Goal: Task Accomplishment & Management: Manage account settings

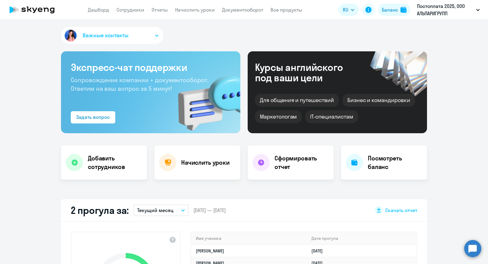
select select "30"
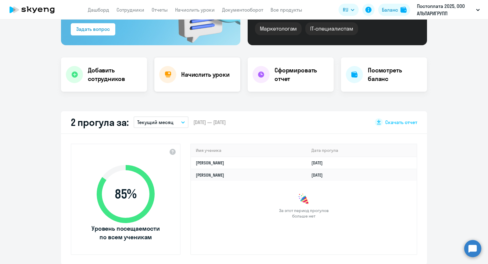
scroll to position [93, 0]
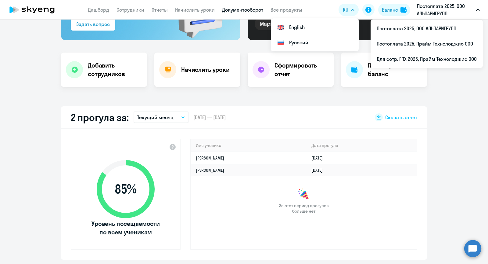
click at [241, 12] on link "Документооборот" at bounding box center [242, 10] width 41 height 6
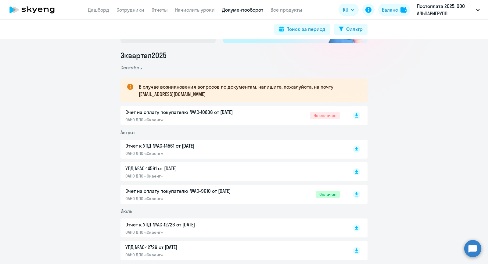
scroll to position [75, 0]
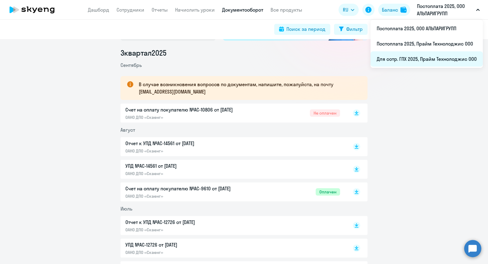
click at [416, 62] on li "Для сотр. ГПХ 2025, Прайм Технолоджис ООО" at bounding box center [427, 58] width 112 height 15
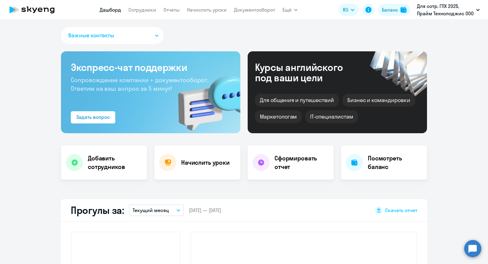
select select "30"
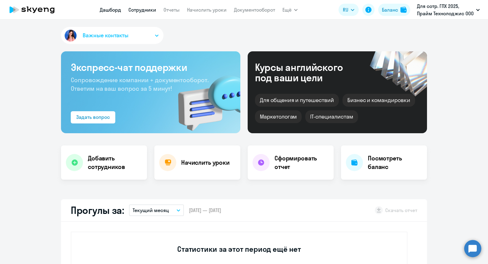
click at [140, 8] on link "Сотрудники" at bounding box center [143, 10] width 28 height 6
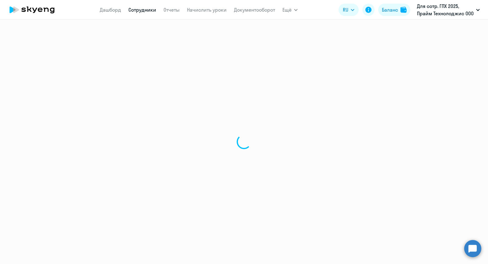
select select "30"
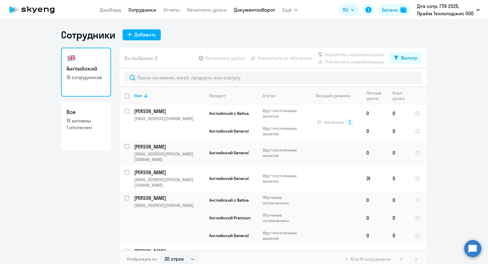
click at [236, 8] on link "Документооборот" at bounding box center [254, 10] width 41 height 6
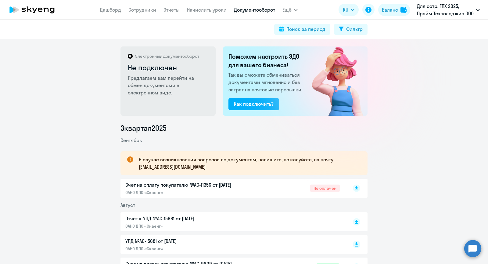
click at [223, 183] on p "Счет на оплату покупателю №AC-11356 от [DATE]" at bounding box center [189, 184] width 128 height 7
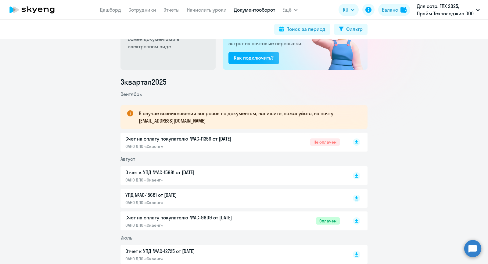
click at [184, 175] on p "Отчет к УПД №AC-15681 от [DATE]" at bounding box center [189, 172] width 128 height 7
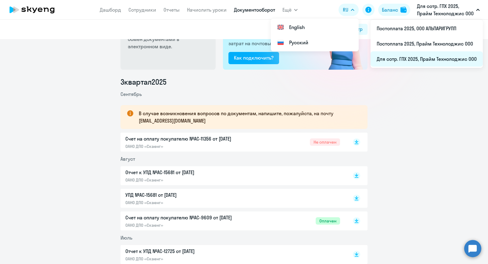
click at [402, 61] on li "Для сотр. ГПХ 2025, Прайм Технолоджис ООО" at bounding box center [427, 58] width 112 height 15
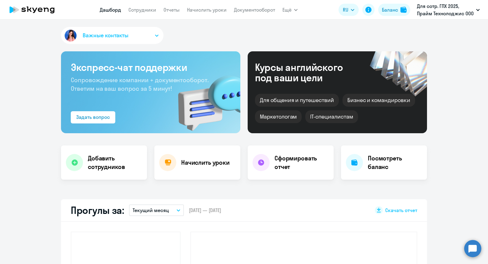
select select "30"
click at [474, 249] on circle at bounding box center [473, 248] width 17 height 17
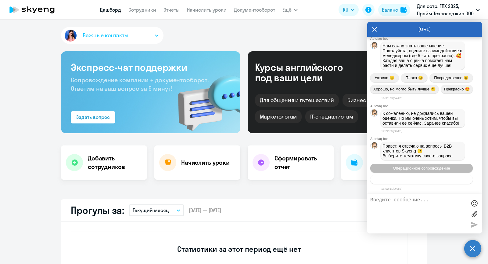
scroll to position [18105, 0]
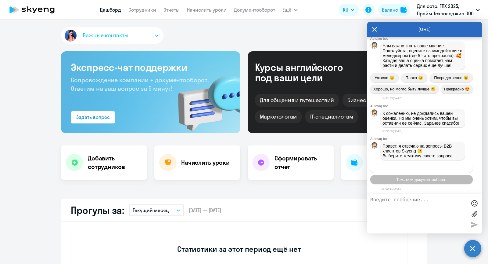
click at [411, 167] on span "Операционное сопровождение" at bounding box center [421, 168] width 57 height 5
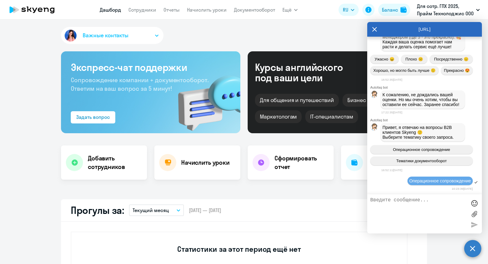
scroll to position [18162, 0]
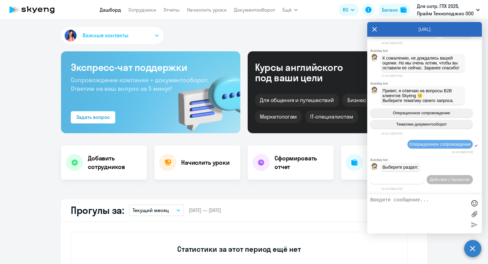
click at [396, 179] on span "Действия по сотрудникам" at bounding box center [397, 179] width 47 height 5
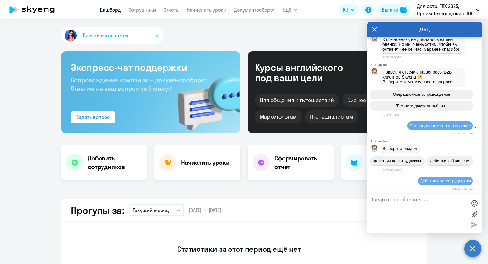
scroll to position [18242, 0]
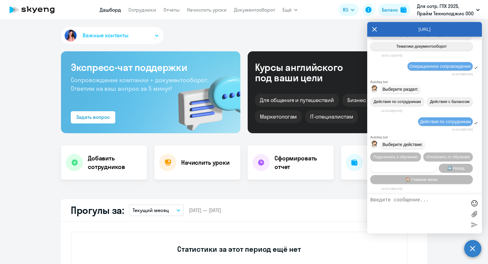
click at [402, 166] on span "Сотруднику нужна помощь" at bounding box center [403, 168] width 49 height 5
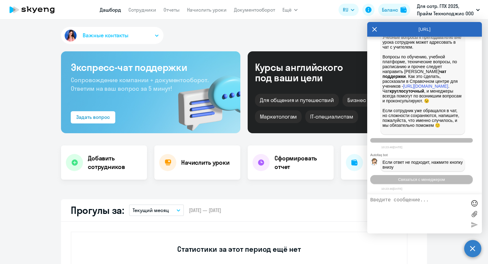
scroll to position [18454, 0]
click at [397, 183] on button "Связаться с менеджером" at bounding box center [422, 179] width 103 height 9
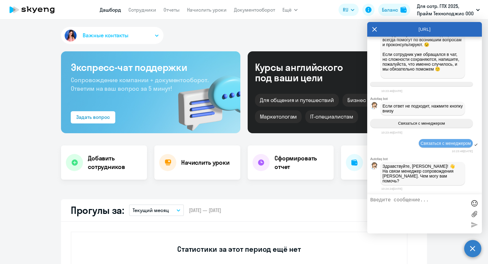
scroll to position [18507, 0]
click at [397, 214] on textarea at bounding box center [419, 213] width 96 height 33
type textarea "Добрый день, Натали!) [PERSON_NAME] попросить вас помочь решить вопрос с распис…"
click at [146, 8] on link "Сотрудники" at bounding box center [143, 10] width 28 height 6
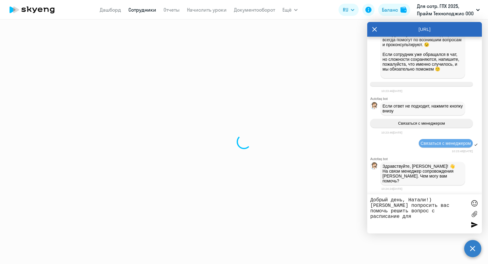
select select "30"
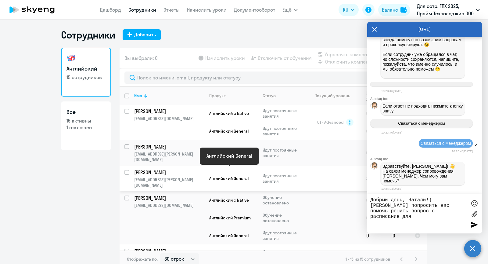
click at [183, 169] on p "[PERSON_NAME]" at bounding box center [168, 172] width 69 height 7
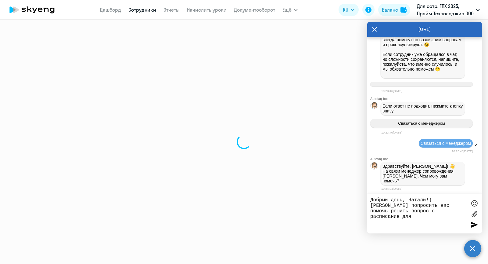
select select "english"
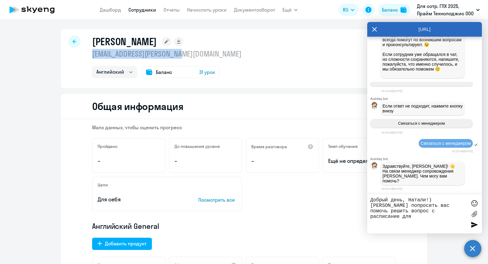
drag, startPoint x: 195, startPoint y: 53, endPoint x: 92, endPoint y: 53, distance: 102.6
click at [92, 53] on p "[EMAIL_ADDRESS][PERSON_NAME][DOMAIN_NAME]" at bounding box center [167, 54] width 150 height 10
copy p "[EMAIL_ADDRESS][PERSON_NAME][DOMAIN_NAME]"
click at [440, 215] on textarea "Добрый день, Натали!) [PERSON_NAME] попросить вас помочь решить вопрос с распис…" at bounding box center [419, 213] width 96 height 33
paste textarea "[EMAIL_ADDRESS][PERSON_NAME][DOMAIN_NAME]"
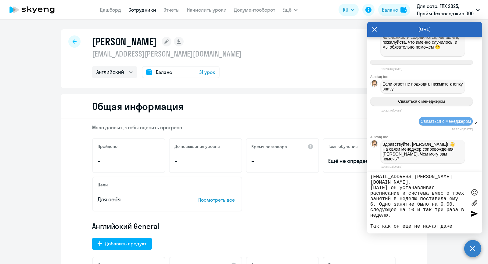
scroll to position [29, 0]
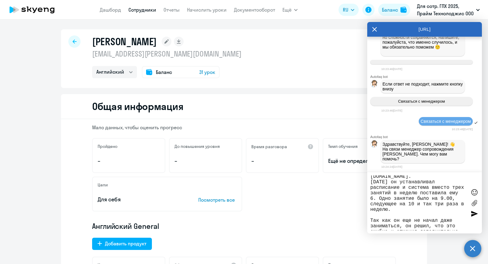
click at [429, 228] on textarea "Добрый день, Натали!) [PERSON_NAME] попросить вас помочь решить вопрос с распис…" at bounding box center [419, 202] width 96 height 55
click at [455, 229] on textarea "Добрый день, Натали!) [PERSON_NAME] попросить вас помочь решить вопрос с распис…" at bounding box center [419, 202] width 96 height 55
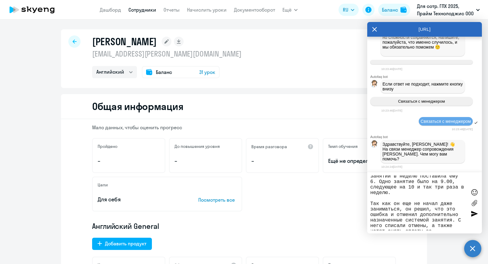
scroll to position [51, 0]
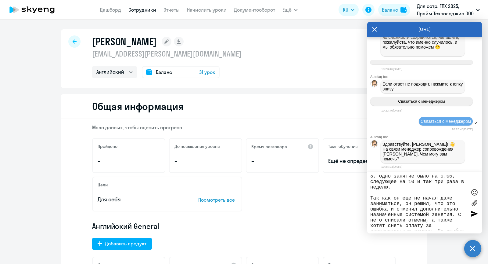
click at [475, 190] on div at bounding box center [474, 191] width 9 height 9
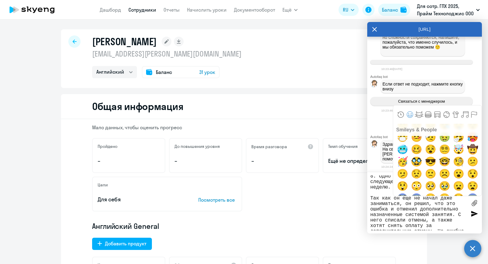
scroll to position [131, 0]
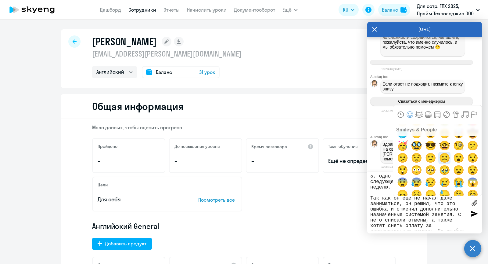
click at [443, 155] on span "☹️" at bounding box center [445, 158] width 14 height 12
type textarea "Добрый день, Натали!) [PERSON_NAME] попросить вас помочь решить вопрос с распис…"
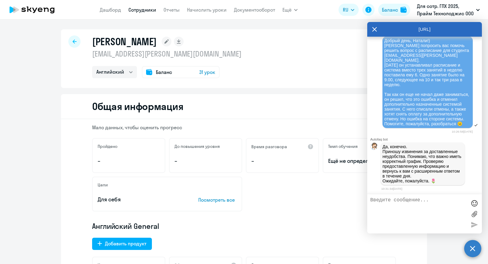
scroll to position [18664, 0]
type textarea "Спасибо большое, буду ожидать)"
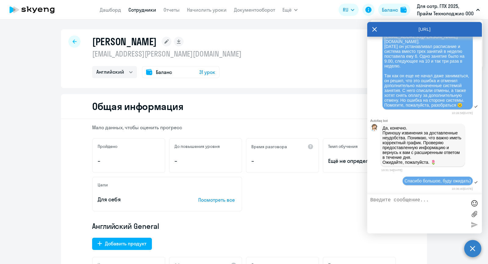
scroll to position [18687, 0]
click at [375, 28] on icon at bounding box center [374, 29] width 5 height 15
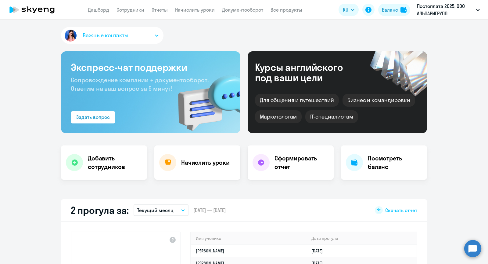
select select "30"
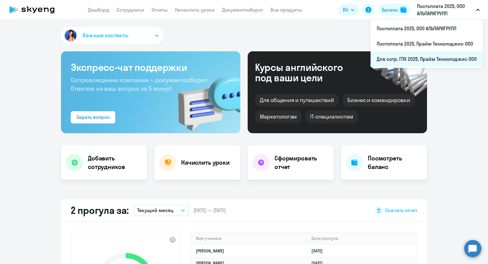
click at [394, 58] on li "Для сотр. ГПХ 2025, Прайм Технолоджис ООО" at bounding box center [427, 58] width 112 height 15
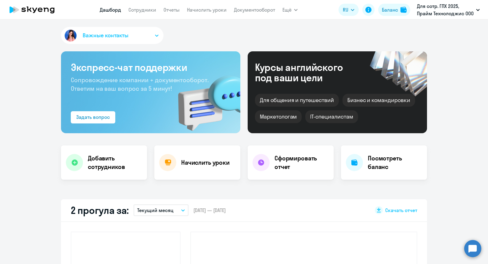
select select "30"
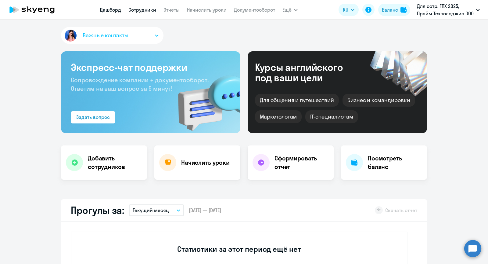
click at [147, 7] on link "Сотрудники" at bounding box center [143, 10] width 28 height 6
select select "30"
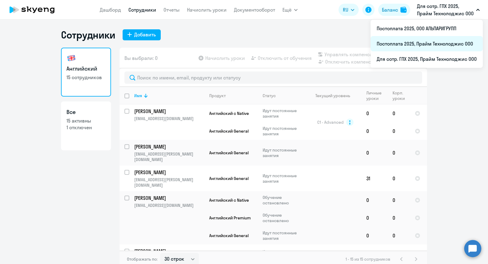
click at [427, 43] on li "Постоплата 2025, Прайм Технолоджис ООО" at bounding box center [427, 43] width 112 height 15
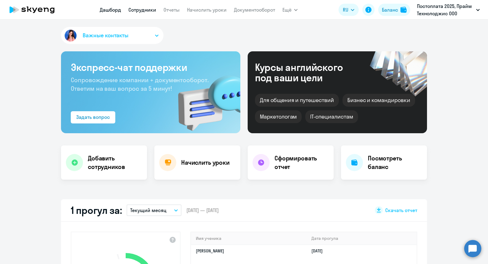
click at [143, 9] on link "Сотрудники" at bounding box center [143, 10] width 28 height 6
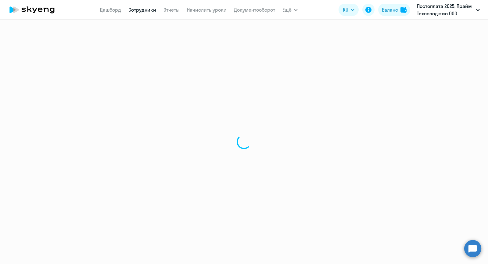
select select "30"
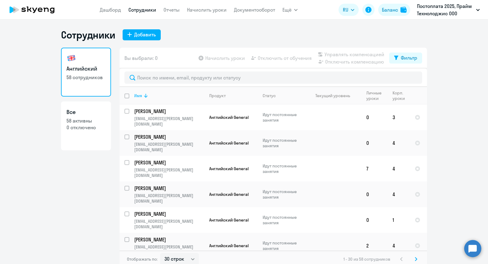
click at [151, 93] on div "Имя" at bounding box center [169, 95] width 70 height 5
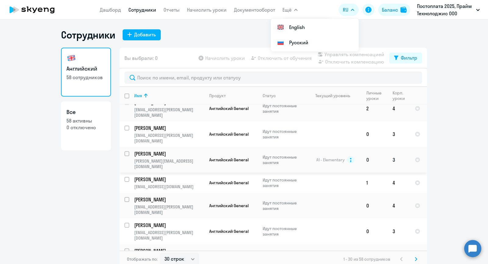
scroll to position [286, 0]
click at [129, 196] on input "select row 39041287" at bounding box center [131, 202] width 12 height 12
checkbox input "true"
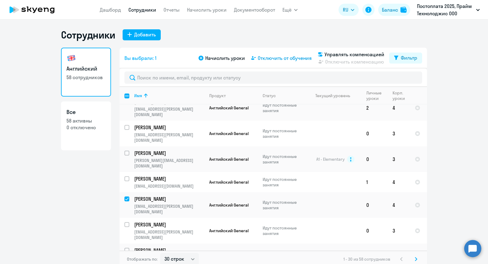
click at [283, 59] on span "Отключить от обучения" at bounding box center [285, 57] width 54 height 7
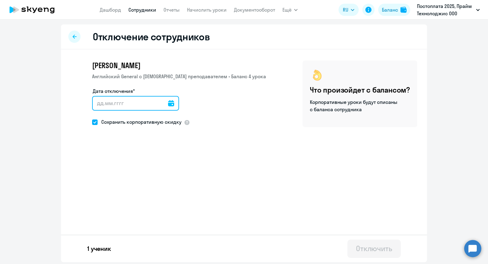
click at [93, 105] on input "Дата отключения*" at bounding box center [135, 103] width 87 height 15
click at [168, 106] on div at bounding box center [171, 103] width 6 height 15
click at [168, 104] on icon at bounding box center [171, 103] width 6 height 6
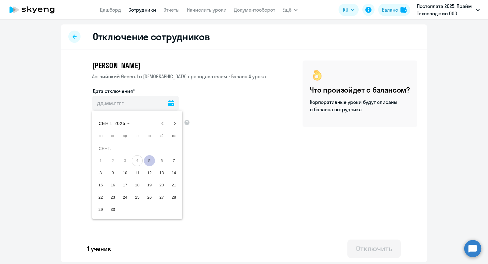
click at [151, 159] on span "5" at bounding box center [149, 160] width 11 height 11
type input "[DATE]"
type input "5.9.2025"
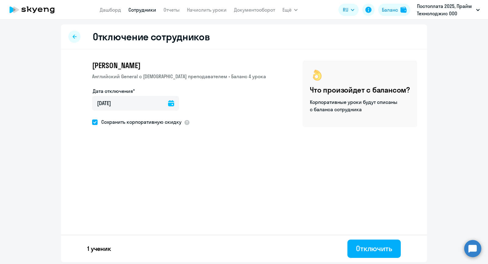
click at [95, 119] on label "Сохранить корпоративную скидку" at bounding box center [136, 122] width 89 height 8
click at [92, 122] on input "Сохранить корпоративную скидку" at bounding box center [92, 122] width 0 height 0
checkbox input "false"
click at [371, 249] on div "Отключить" at bounding box center [374, 248] width 36 height 10
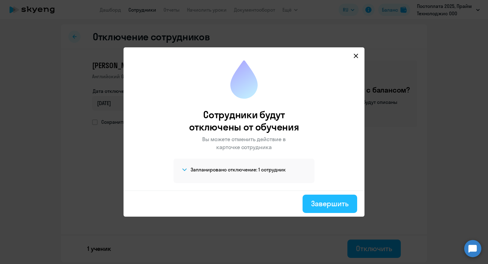
click at [331, 202] on div "Завершить" at bounding box center [330, 203] width 38 height 10
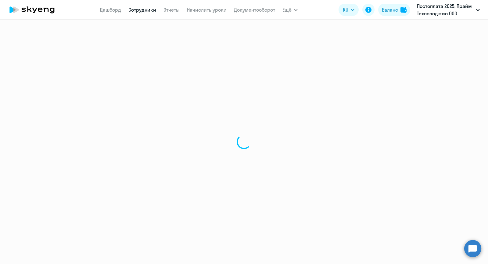
select select "30"
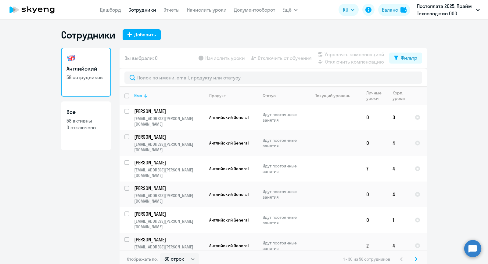
click at [142, 93] on icon at bounding box center [145, 95] width 7 height 7
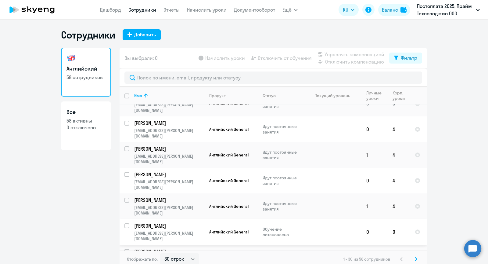
scroll to position [440, 0]
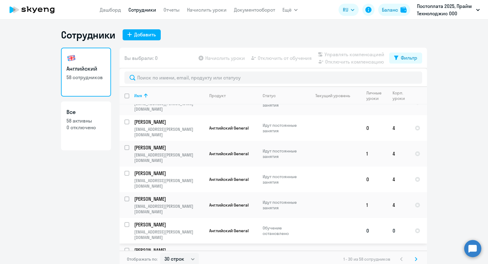
click at [127, 222] on input "select row 42108350" at bounding box center [131, 228] width 12 height 12
checkbox input "true"
click at [273, 58] on span "Отключить от обучения" at bounding box center [285, 57] width 54 height 7
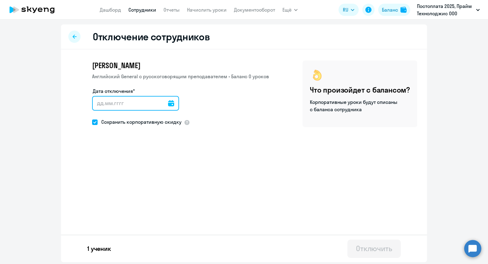
click at [138, 105] on input "Дата отключения*" at bounding box center [135, 103] width 87 height 15
click at [168, 104] on icon at bounding box center [171, 103] width 6 height 6
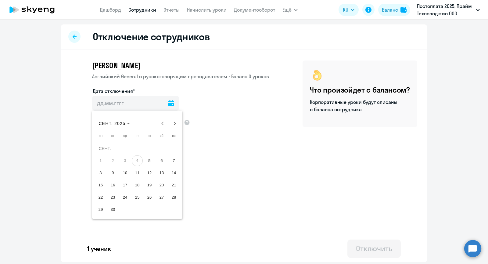
click at [145, 161] on span "5" at bounding box center [149, 160] width 11 height 11
type input "[DATE]"
type input "5.9.2025"
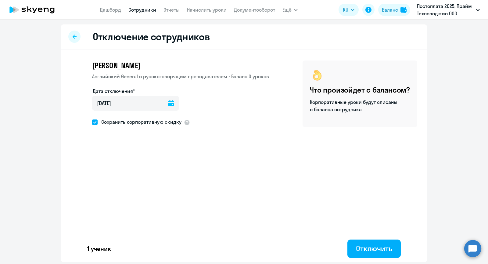
click at [100, 120] on span "Сохранить корпоративную скидку" at bounding box center [140, 121] width 84 height 7
click at [92, 122] on input "Сохранить корпоративную скидку" at bounding box center [92, 122] width 0 height 0
checkbox input "false"
click at [394, 243] on button "Отключить" at bounding box center [374, 248] width 53 height 18
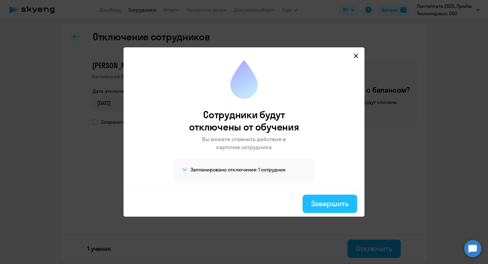
click at [344, 207] on div "Завершить" at bounding box center [330, 203] width 38 height 10
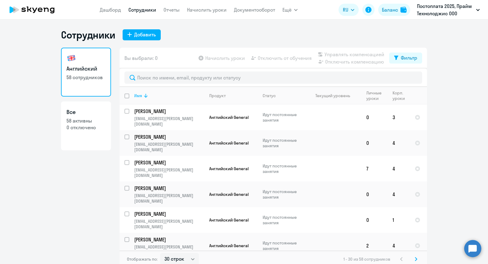
click at [139, 100] on th "Имя" at bounding box center [166, 96] width 75 height 18
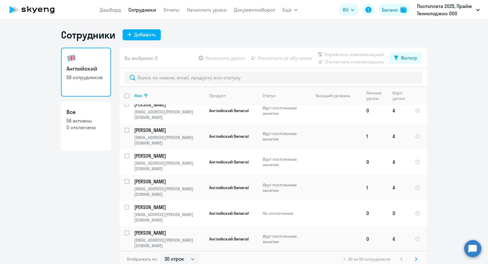
scroll to position [462, 0]
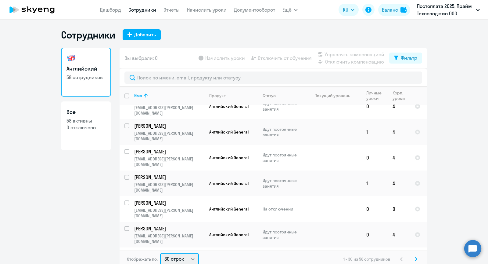
click at [179, 255] on select "30 строк 50 строк 100 строк" at bounding box center [179, 259] width 39 height 12
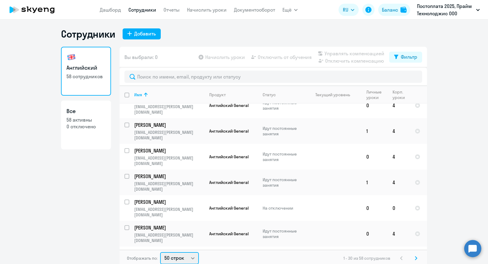
click at [160, 252] on select "30 строк 50 строк 100 строк" at bounding box center [179, 258] width 39 height 12
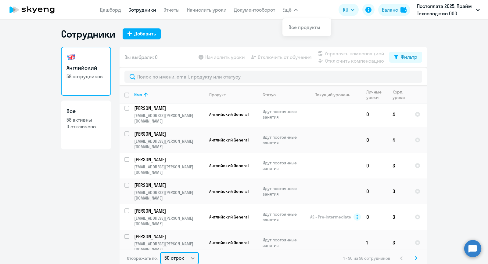
scroll to position [3, 0]
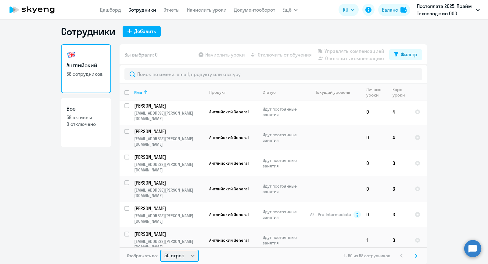
click at [174, 252] on select "30 строк 50 строк 100 строк" at bounding box center [179, 255] width 39 height 12
select select "100"
click at [160, 249] on select "30 строк 50 строк 100 строк" at bounding box center [179, 255] width 39 height 12
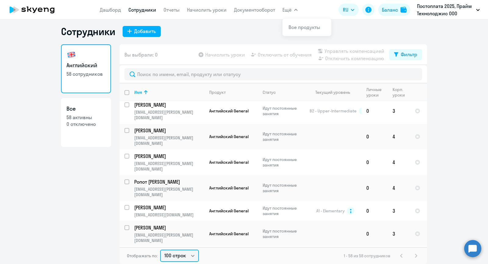
scroll to position [1024, 0]
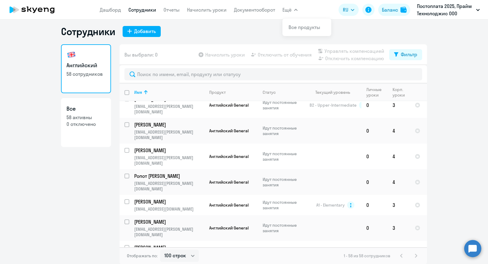
click at [476, 244] on circle at bounding box center [473, 248] width 17 height 17
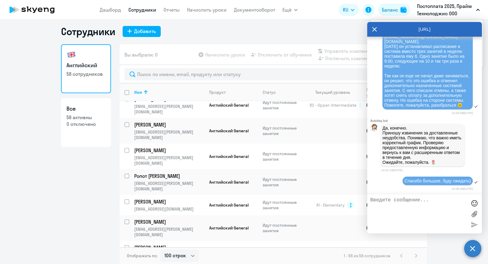
scroll to position [18687, 0]
click at [236, 41] on div "Сотрудники Добавить Английский 58 сотрудников Все 58 активны 0 отключено Вы выб…" at bounding box center [244, 144] width 366 height 239
click at [377, 30] on icon at bounding box center [374, 29] width 5 height 15
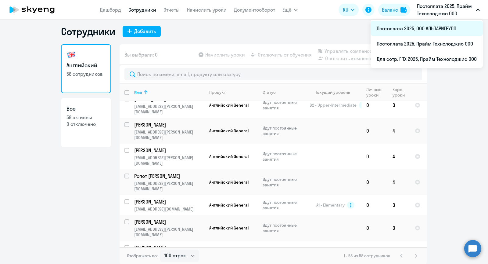
click at [399, 29] on li "Постоплата 2025, ООО АЛЬПАРИГРУПП" at bounding box center [427, 28] width 112 height 15
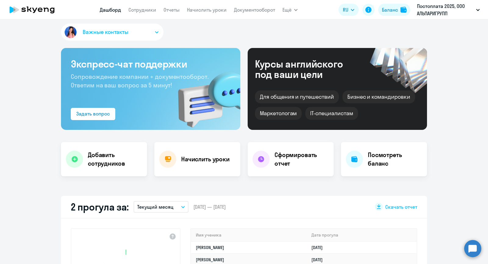
select select "30"
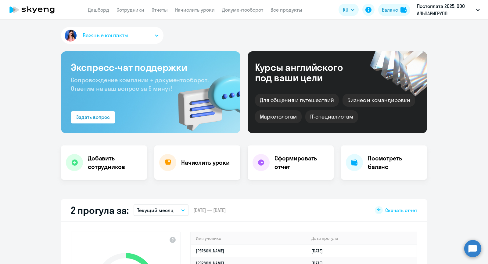
select select "30"
click at [134, 12] on link "Сотрудники" at bounding box center [131, 10] width 28 height 6
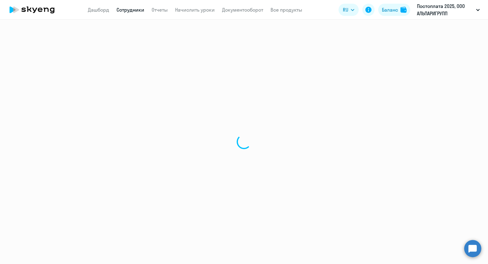
select select "30"
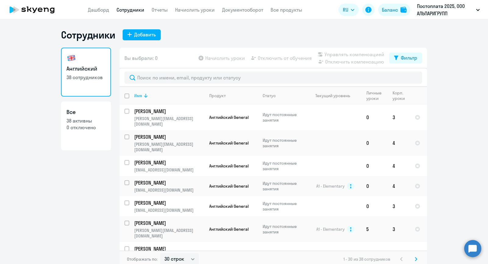
click at [161, 95] on div "Имя" at bounding box center [169, 95] width 70 height 5
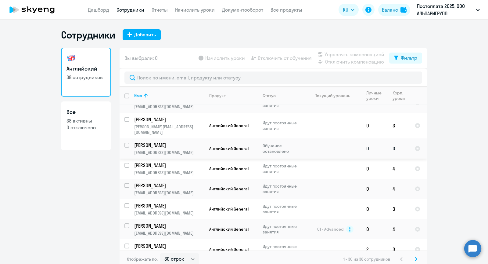
scroll to position [118, 0]
click at [125, 142] on input "select row 39040664" at bounding box center [131, 148] width 12 height 12
click at [127, 142] on input "deselect row 39040664" at bounding box center [131, 148] width 12 height 12
checkbox input "false"
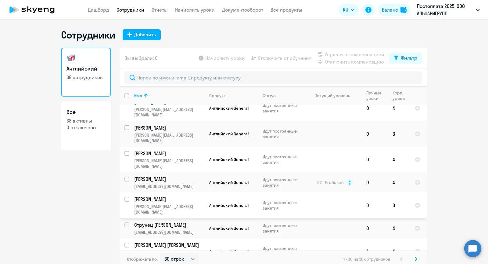
scroll to position [3, 0]
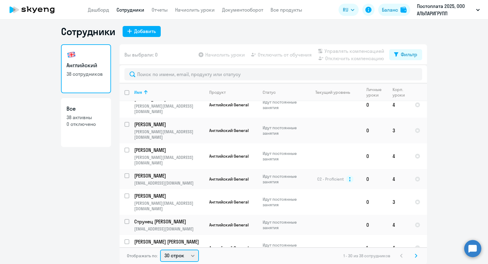
click at [183, 250] on select "30 строк 50 строк 100 строк" at bounding box center [179, 255] width 39 height 12
select select "50"
click at [160, 249] on select "30 строк 50 строк 100 строк" at bounding box center [179, 255] width 39 height 12
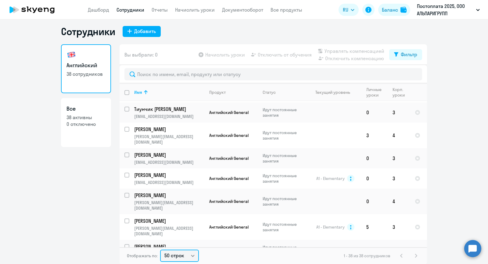
scroll to position [617, 0]
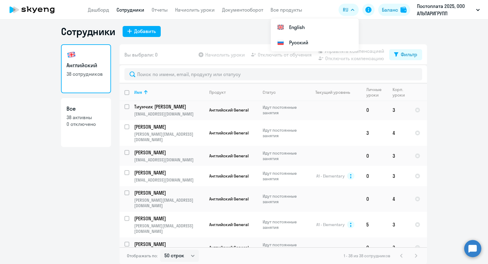
click at [472, 247] on circle at bounding box center [473, 248] width 17 height 17
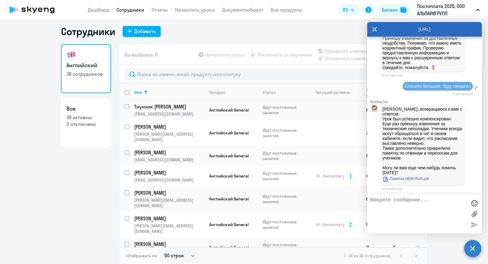
scroll to position [18785, 0]
click at [406, 198] on textarea at bounding box center [419, 213] width 96 height 33
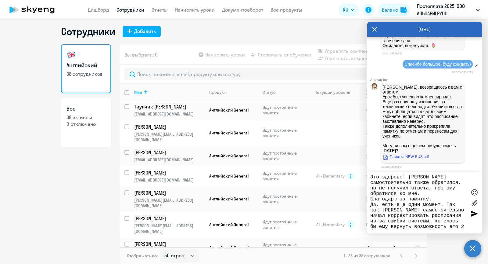
scroll to position [12, 0]
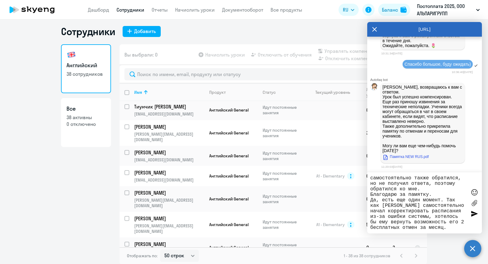
type textarea "Натали, спасибо большое) Это здорово! Михаил самостоятельно также обратился, но…"
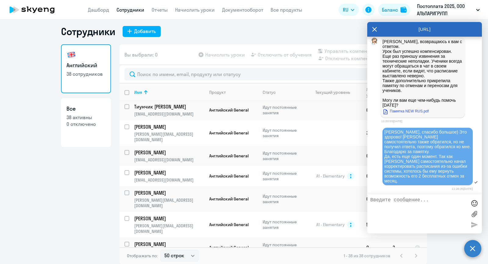
scroll to position [18855, 0]
click at [413, 109] on link "Памятка NEW RUS.pdf" at bounding box center [406, 110] width 46 height 7
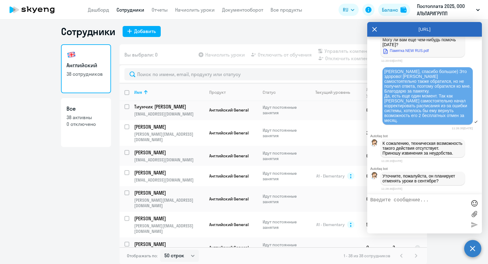
scroll to position [18923, 0]
click at [400, 203] on textarea at bounding box center [419, 213] width 96 height 33
type textarea "G"
type textarea "Пока непонятно:( Но иметь данную возможность хотелось бы. Может быть тогда ему …"
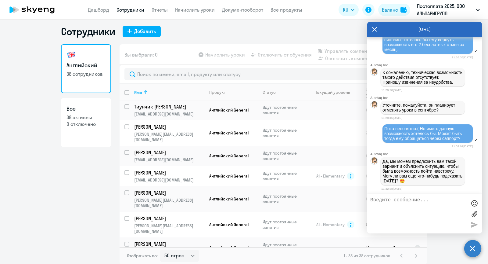
scroll to position [18997, 0]
click at [403, 200] on textarea at bounding box center [419, 213] width 96 height 33
type textarea "А"
type textarea "К"
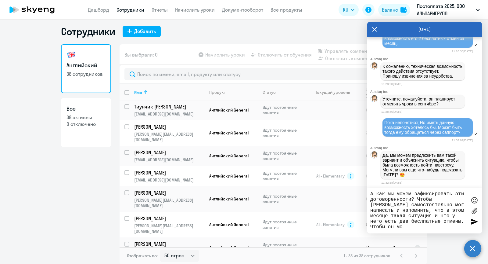
scroll to position [0, 0]
click at [394, 220] on textarea "А как мы можем зафиксировать эти договоренности? Чтобы Михаил самостоятельно мо…" at bounding box center [419, 210] width 96 height 39
type textarea "А как мы можем зафиксировать эти договоренности? Чтобы Михаил самостоятельно мо…"
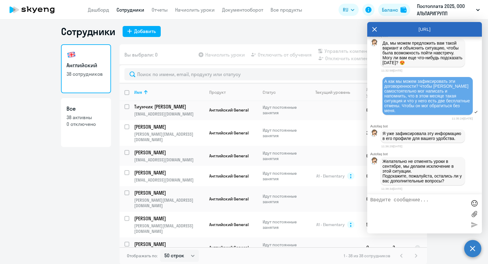
scroll to position [19119, 0]
type textarea "C"
type textarea "Спасибо большое! Больше вопросов нет) Хорошего дня!"
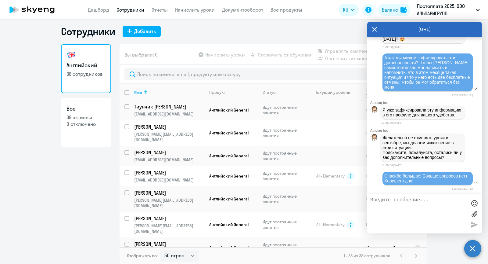
click at [368, 28] on div "[URL]" at bounding box center [425, 29] width 115 height 15
click at [374, 28] on icon at bounding box center [375, 29] width 5 height 5
